Goal: Check status: Check status

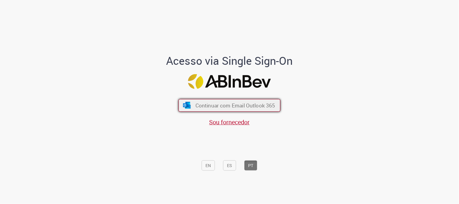
click at [234, 105] on span "Continuar com Email Outlook 365" at bounding box center [235, 105] width 80 height 7
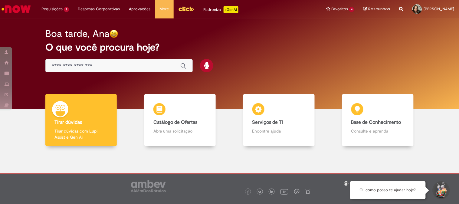
click at [182, 8] on img "Menu Cabeçalho" at bounding box center [186, 8] width 16 height 9
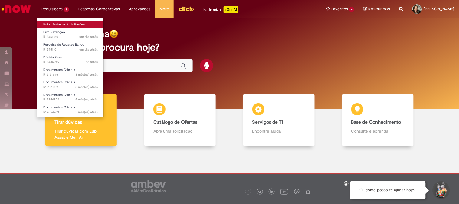
click at [62, 24] on link "Exibir Todas as Solicitações" at bounding box center [70, 24] width 67 height 7
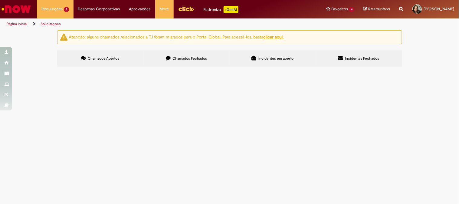
scroll to position [67, 0]
click at [0, 0] on td at bounding box center [0, 0] width 0 height 0
click at [0, 0] on span at bounding box center [0, 0] width 0 height 0
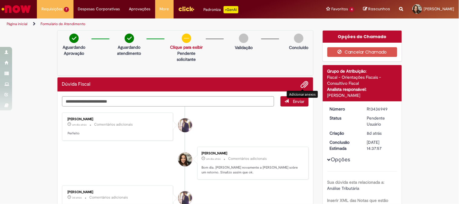
click at [301, 86] on span "Adicionar anexos" at bounding box center [304, 84] width 7 height 7
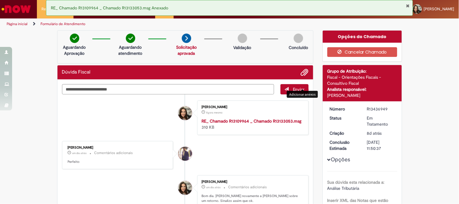
click at [18, 7] on img "Ir para a Homepage" at bounding box center [16, 9] width 31 height 12
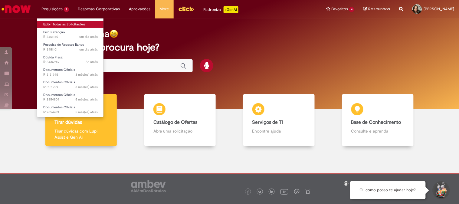
click at [60, 24] on link "Exibir Todas as Solicitações" at bounding box center [70, 24] width 67 height 7
